Goal: Navigation & Orientation: Find specific page/section

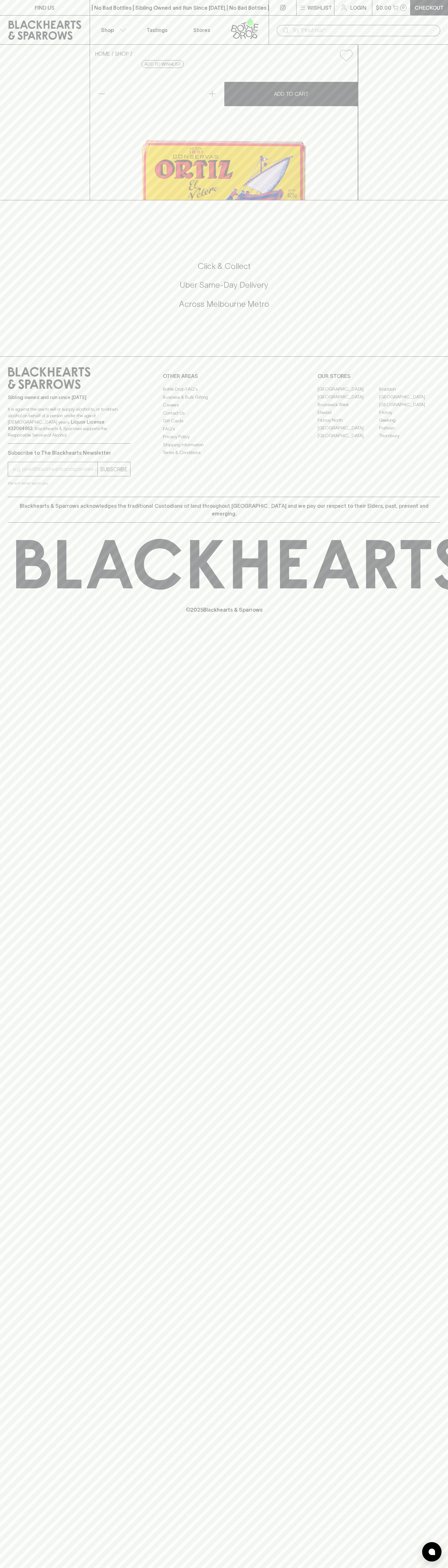
click at [65, 24] on icon at bounding box center [44, 30] width 80 height 19
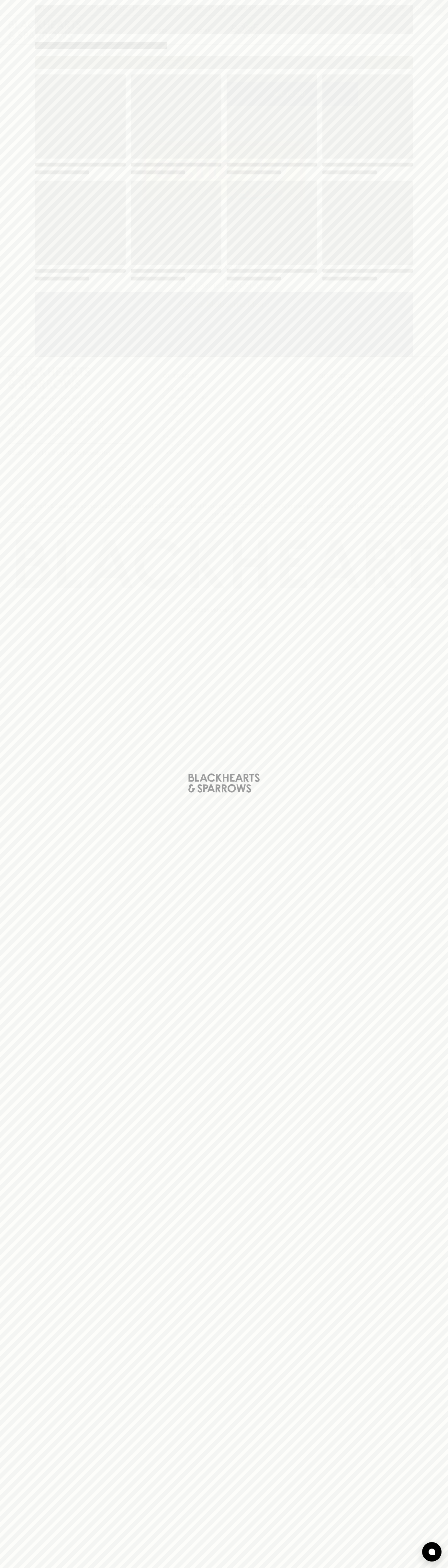
click at [429, 1391] on div "Loading" at bounding box center [224, 784] width 448 height 1568
click at [410, 1568] on html "FIND US | No Bad Bottles | Sibling Owned and Run Since [DATE] | No Bad Bottles …" at bounding box center [224, 784] width 448 height 1568
click at [16, 754] on div "Loading" at bounding box center [224, 784] width 448 height 1568
